Goal: Information Seeking & Learning: Find contact information

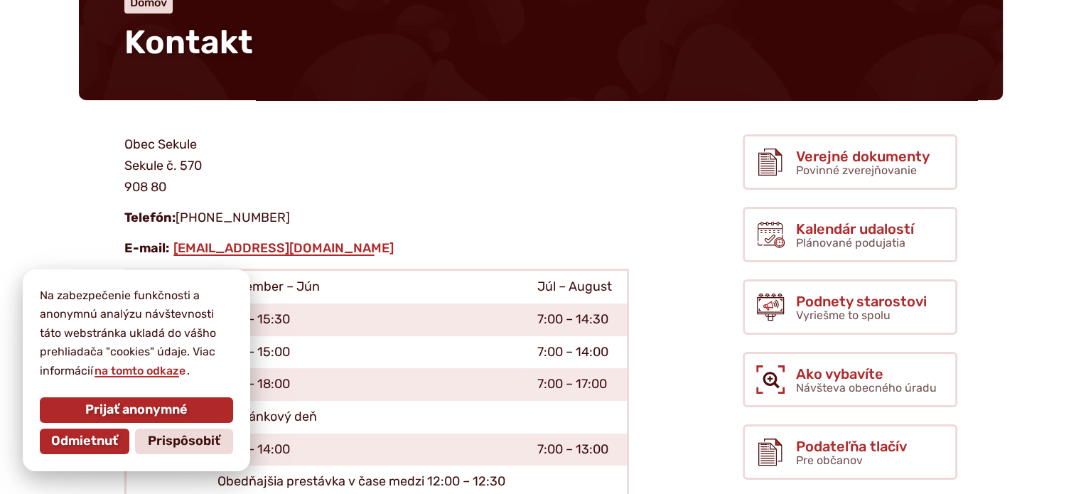
scroll to position [142, 0]
drag, startPoint x: 355, startPoint y: 254, endPoint x: 170, endPoint y: 246, distance: 185.7
click at [170, 246] on p "E-mail: [EMAIL_ADDRESS][DOMAIN_NAME]" at bounding box center [376, 248] width 505 height 21
copy link "[EMAIL_ADDRESS][DOMAIN_NAME]"
